Goal: Information Seeking & Learning: Learn about a topic

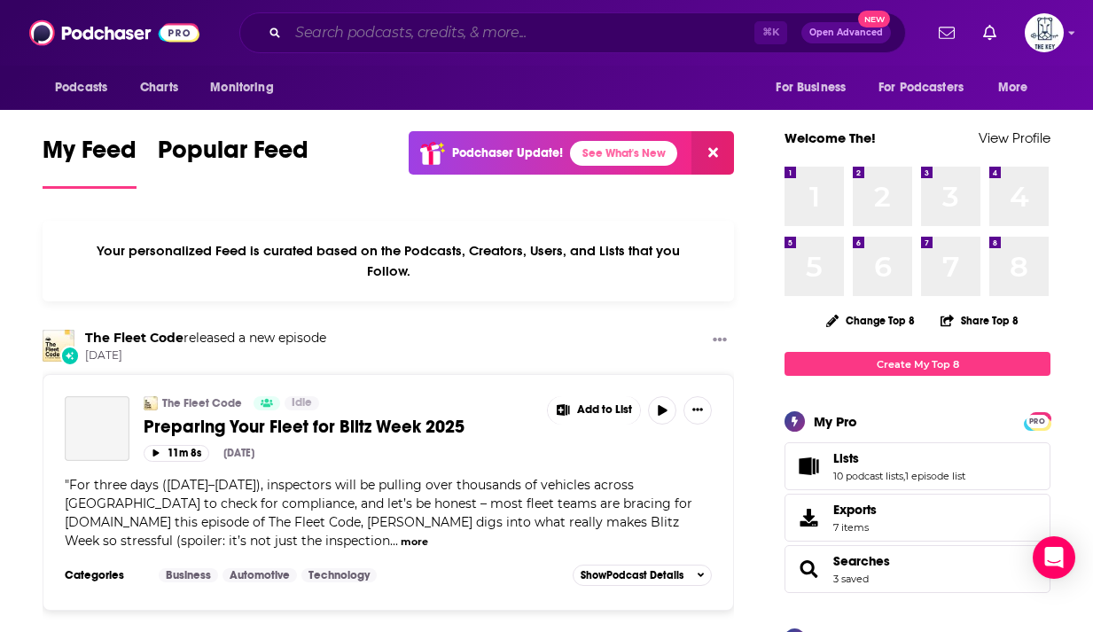
click at [483, 40] on input "Search podcasts, credits, & more..." at bounding box center [521, 33] width 466 height 28
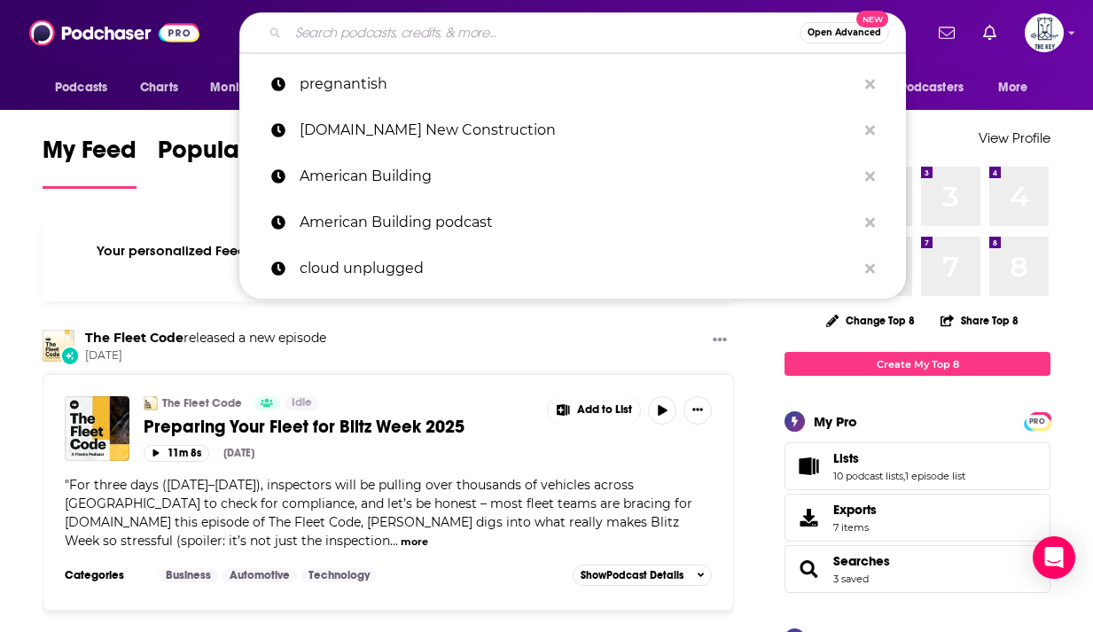
paste input "The PropTech Growth Podcast"
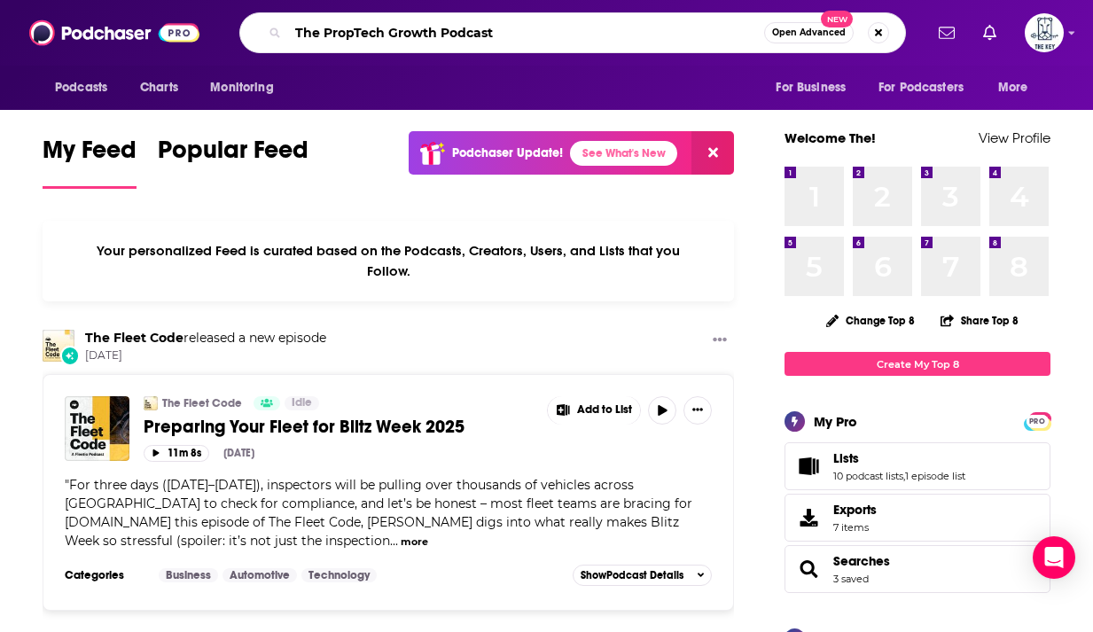
type input "The PropTech Growth Podcast"
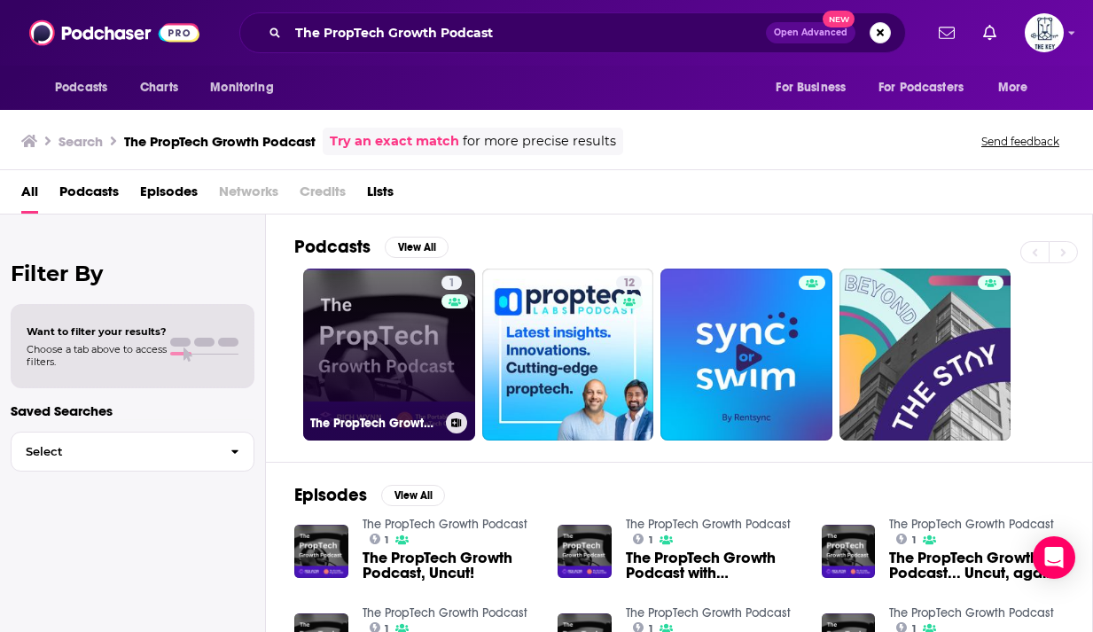
click at [394, 291] on link "1 The PropTech Growth Podcast" at bounding box center [389, 355] width 172 height 172
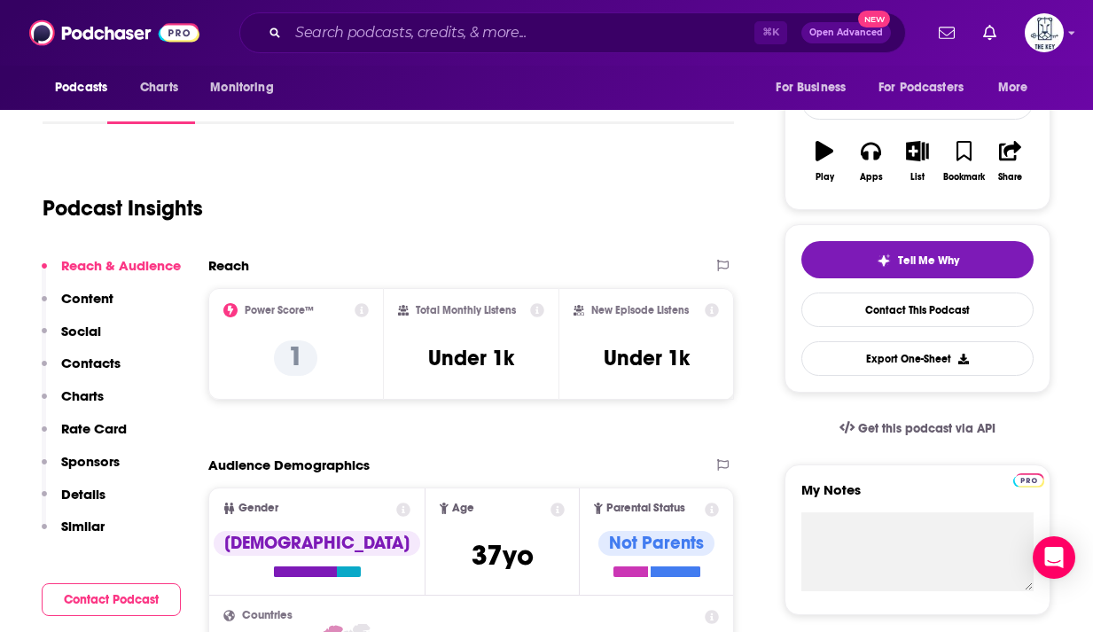
scroll to position [134, 0]
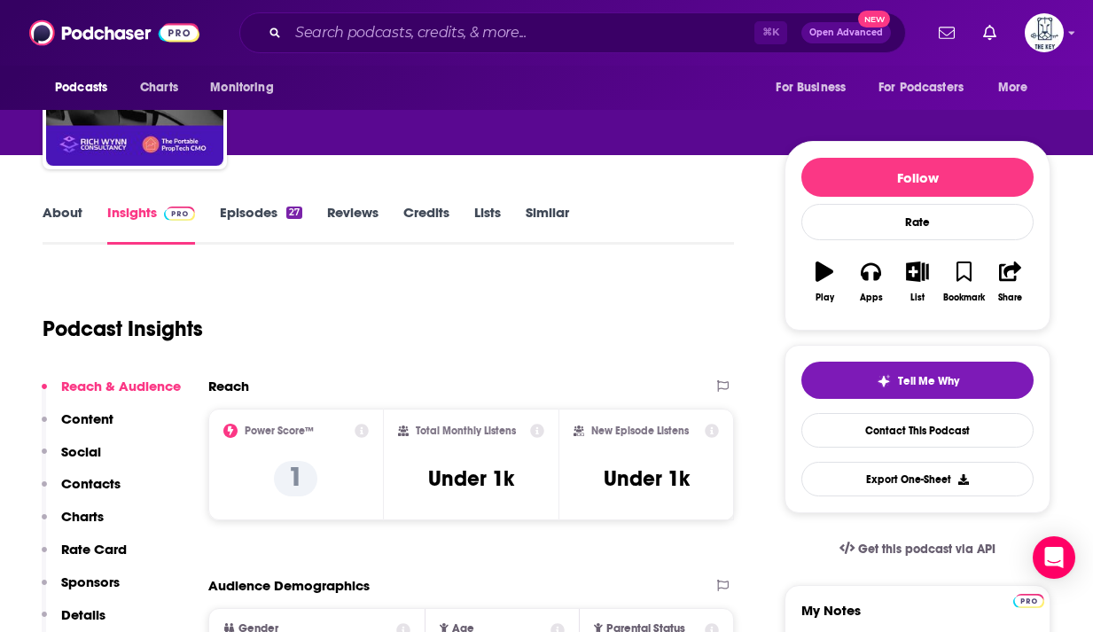
click at [270, 207] on link "Episodes 27" at bounding box center [261, 224] width 82 height 41
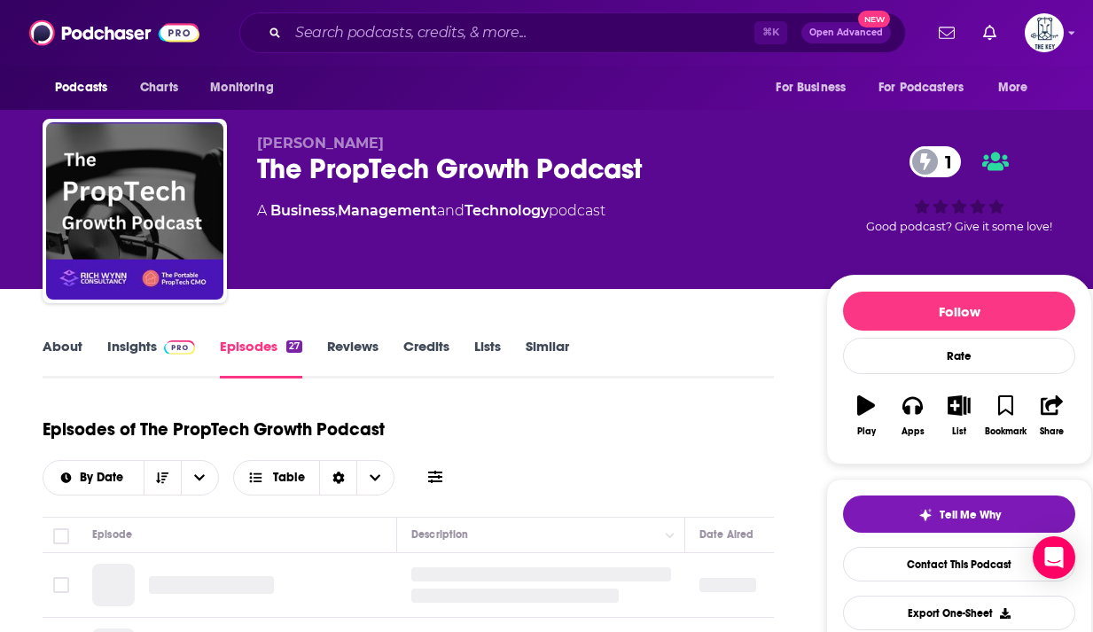
click at [151, 336] on div "About Insights Episodes 27 Reviews Credits Lists Similar" at bounding box center [408, 356] width 731 height 43
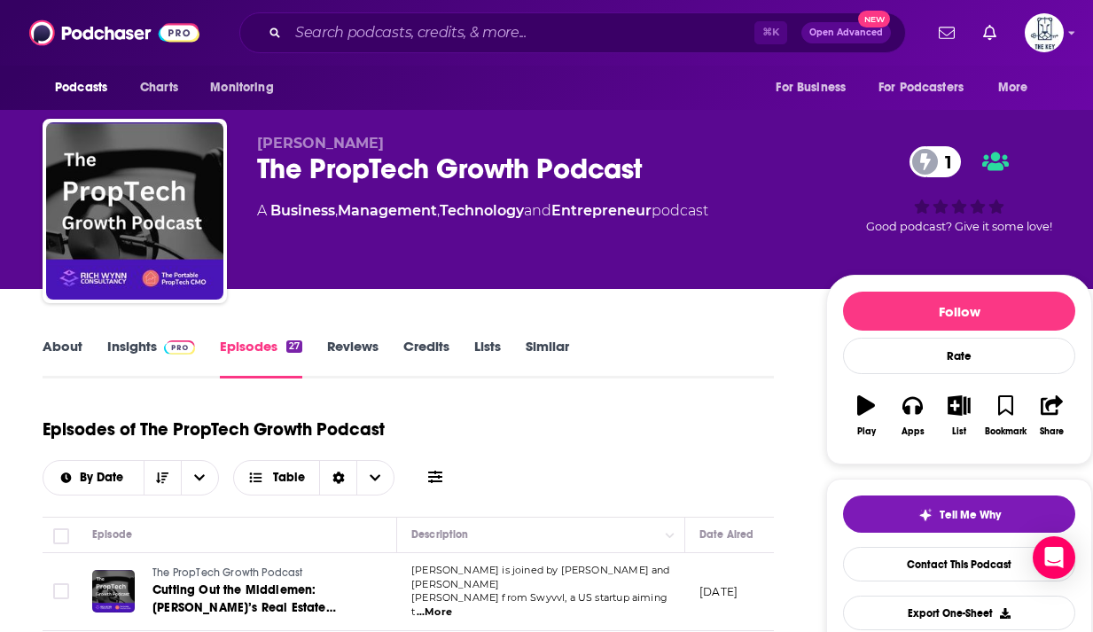
click at [147, 359] on link "Insights" at bounding box center [151, 358] width 88 height 41
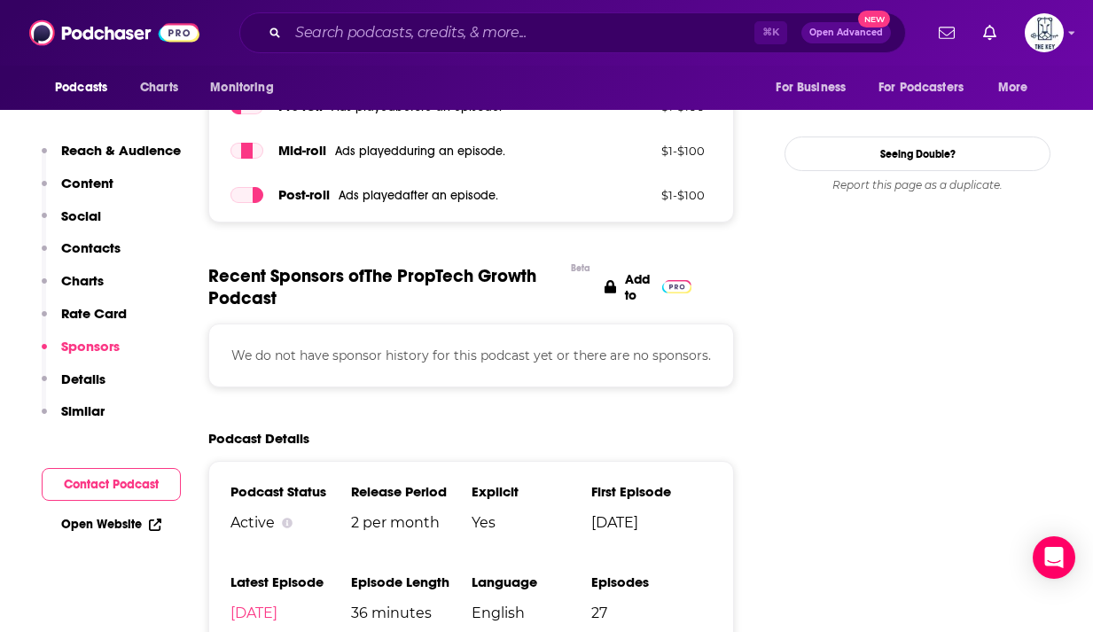
scroll to position [2182, 0]
